Goal: Navigation & Orientation: Find specific page/section

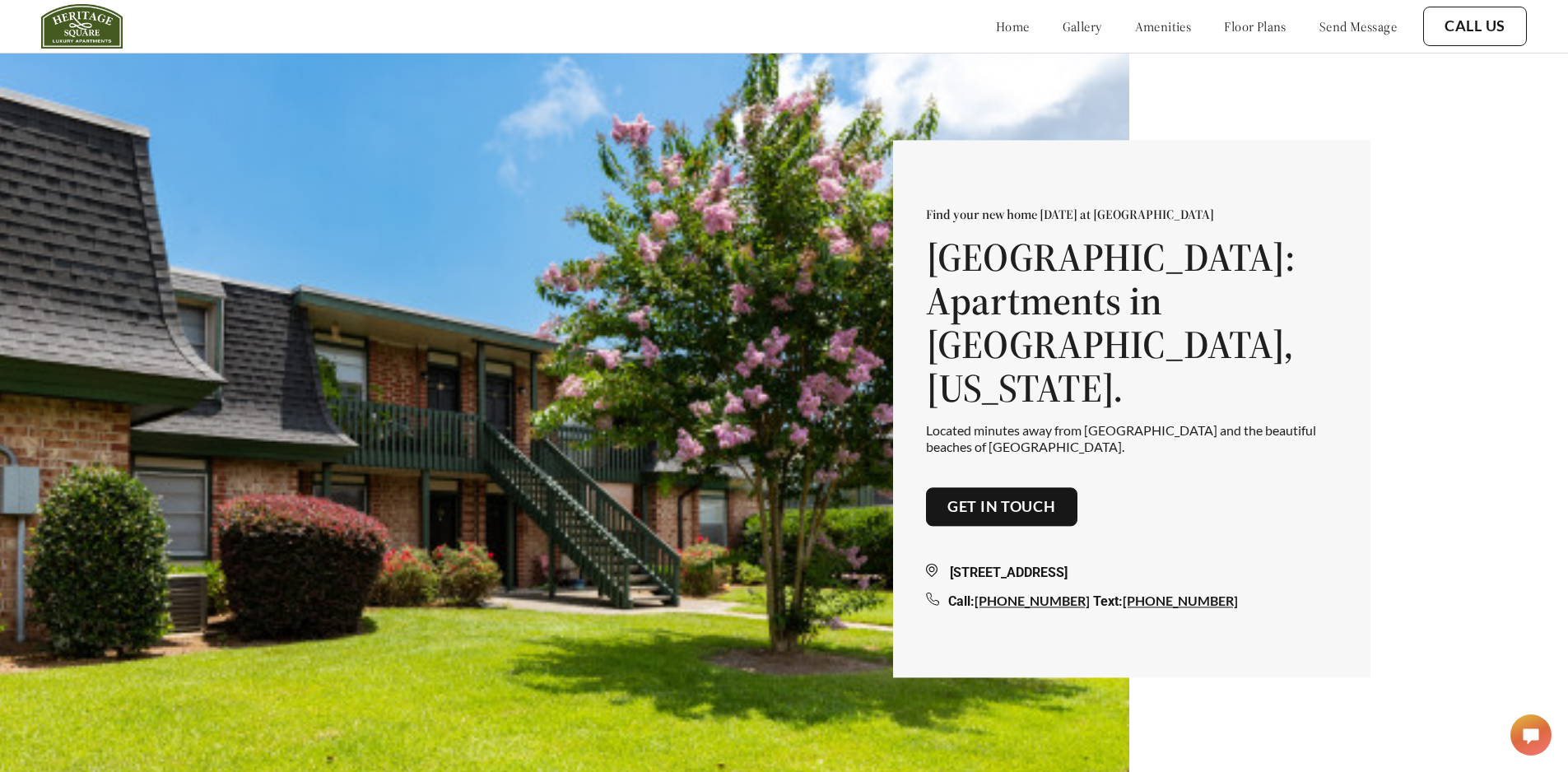
click at [1242, 23] on link "floor plans" at bounding box center [1255, 26] width 63 height 17
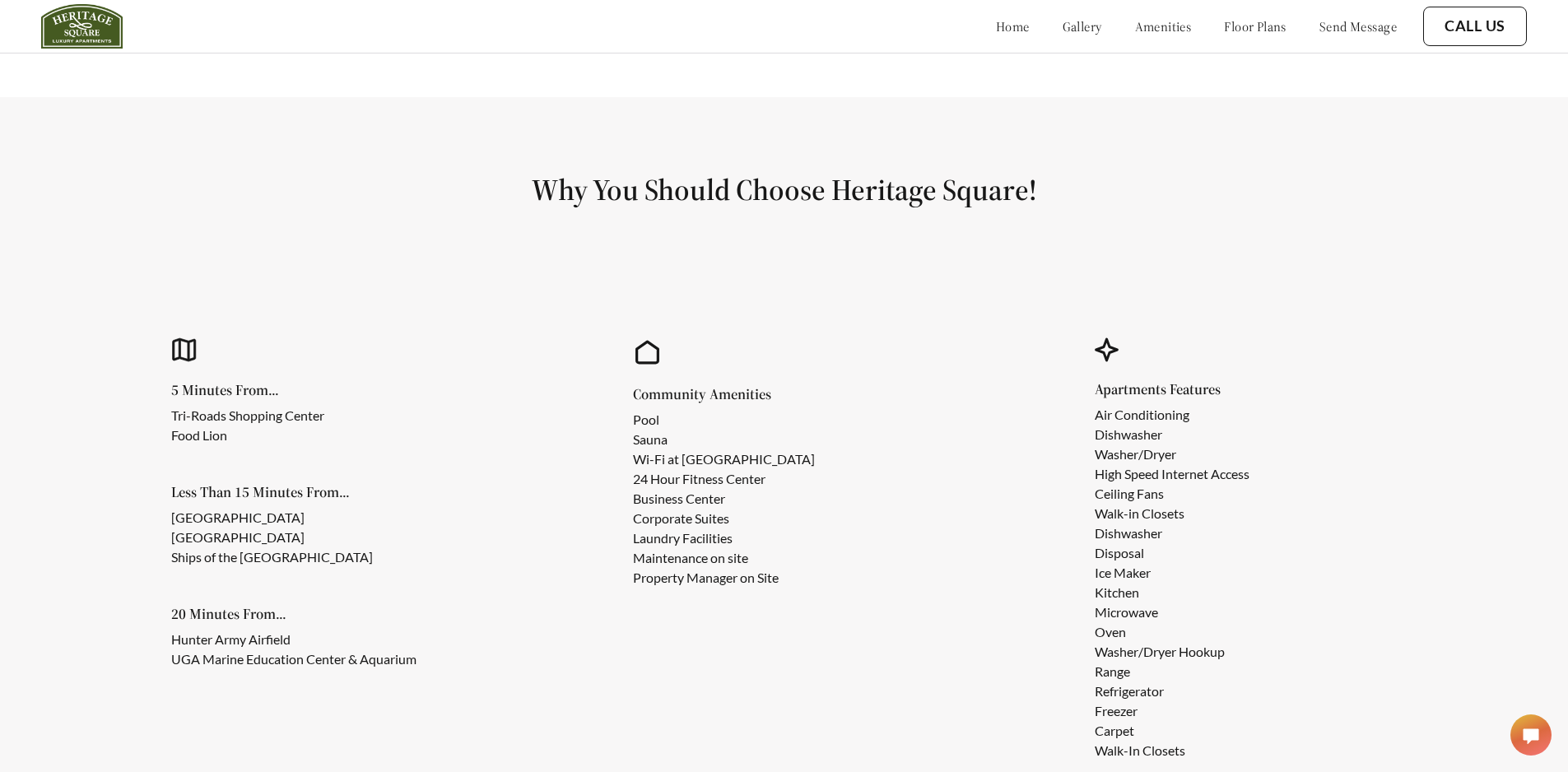
scroll to position [996, 0]
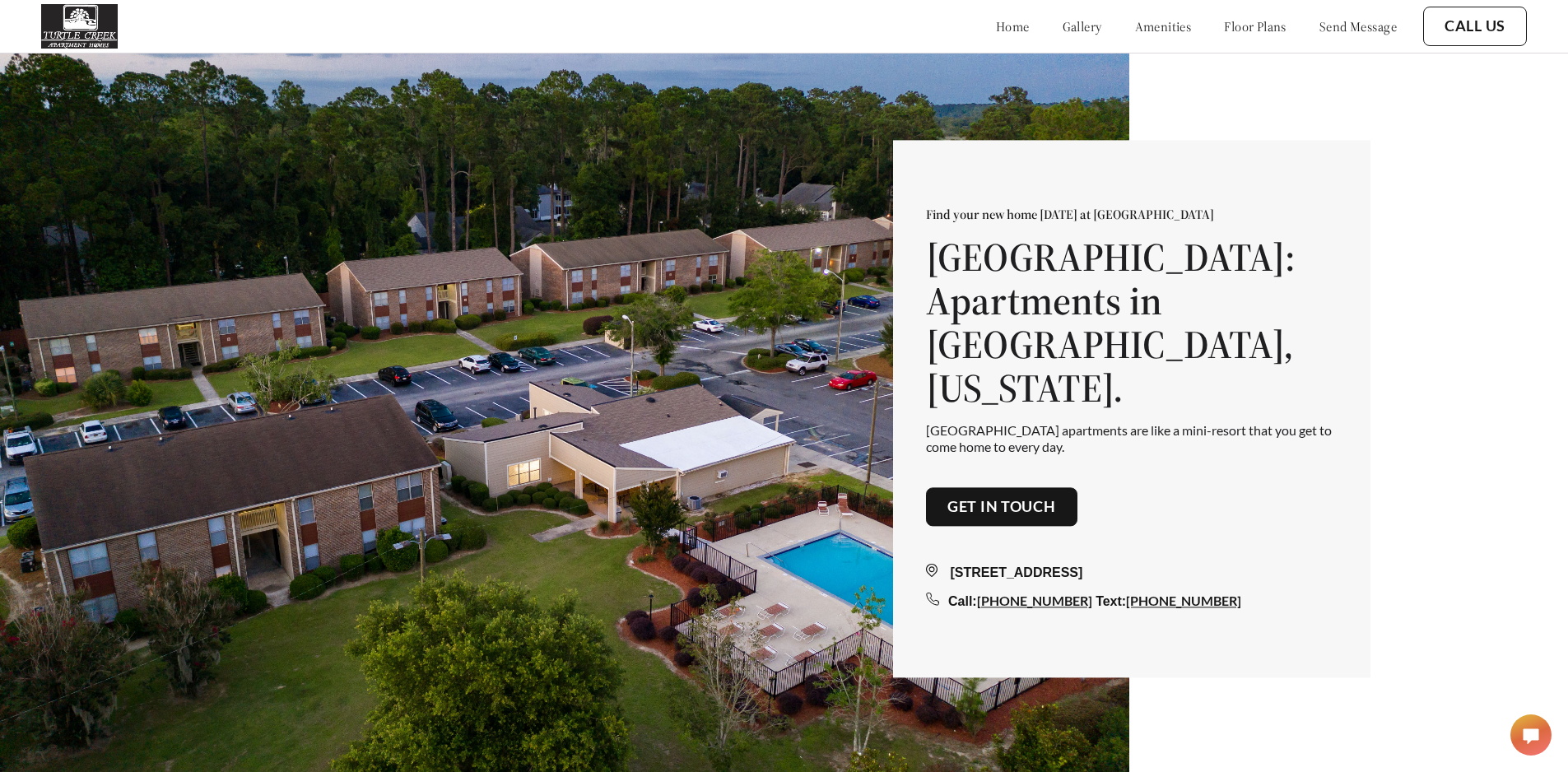
click at [1229, 27] on link "floor plans" at bounding box center [1255, 26] width 63 height 17
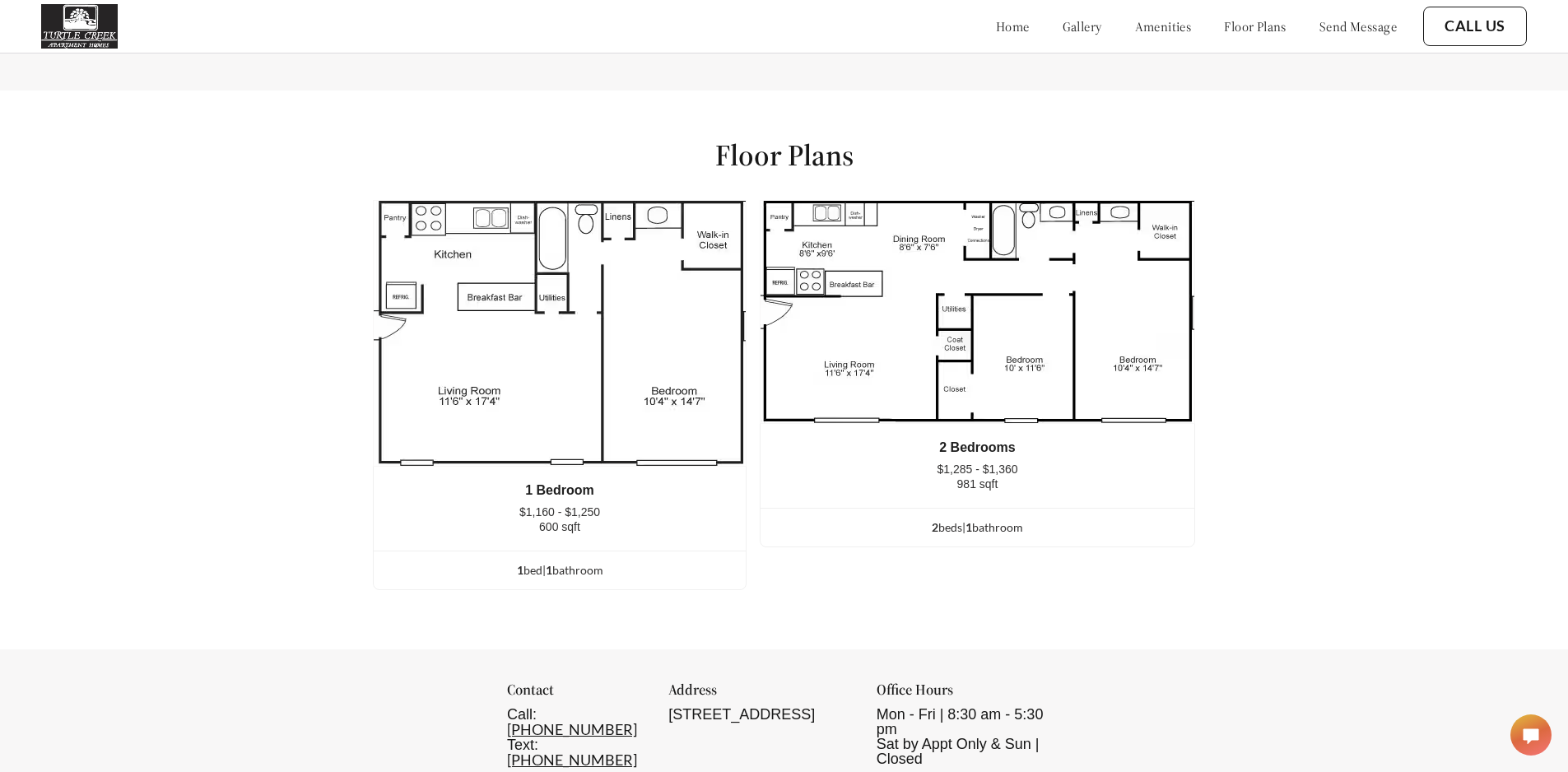
scroll to position [2212, 0]
